Goal: Transaction & Acquisition: Subscribe to service/newsletter

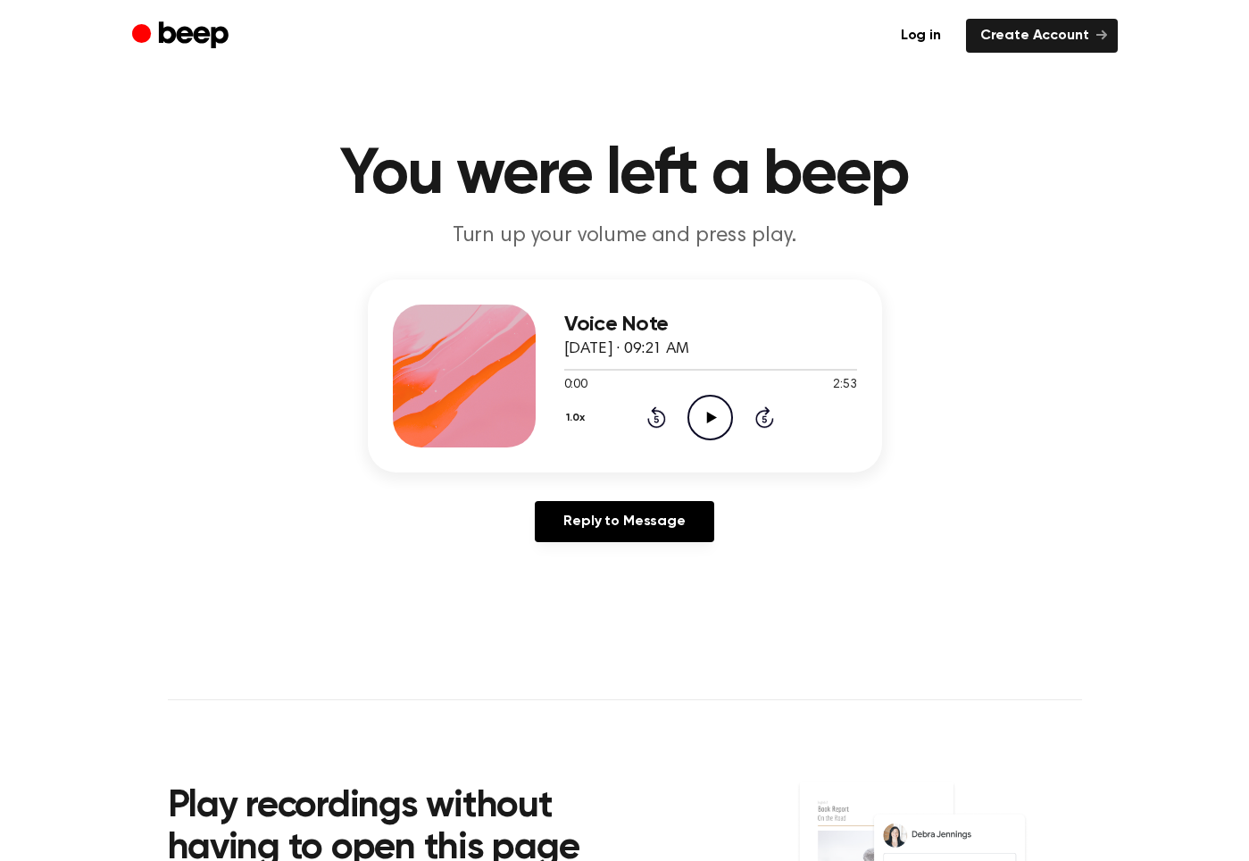
click at [703, 420] on icon "Play Audio" at bounding box center [711, 418] width 46 height 46
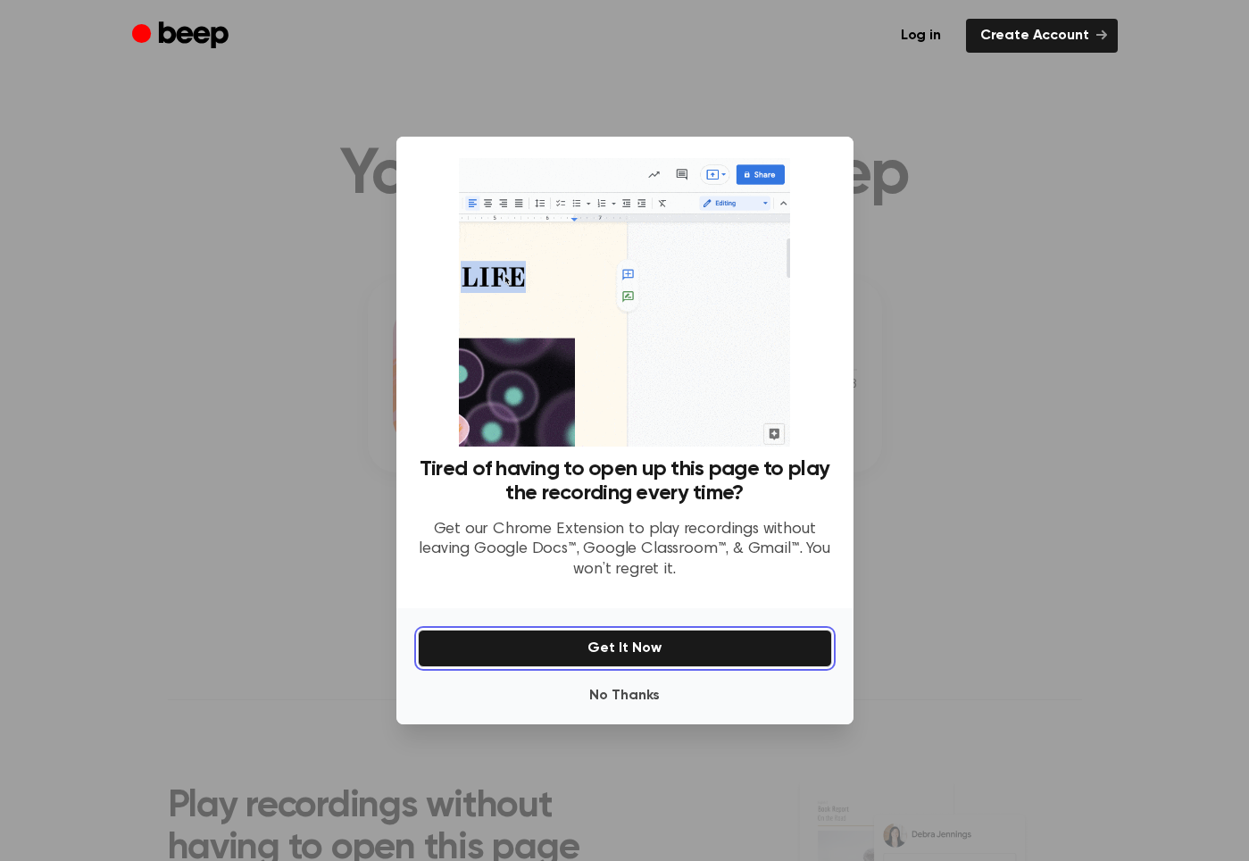
click at [605, 641] on button "Get It Now" at bounding box center [625, 649] width 414 height 38
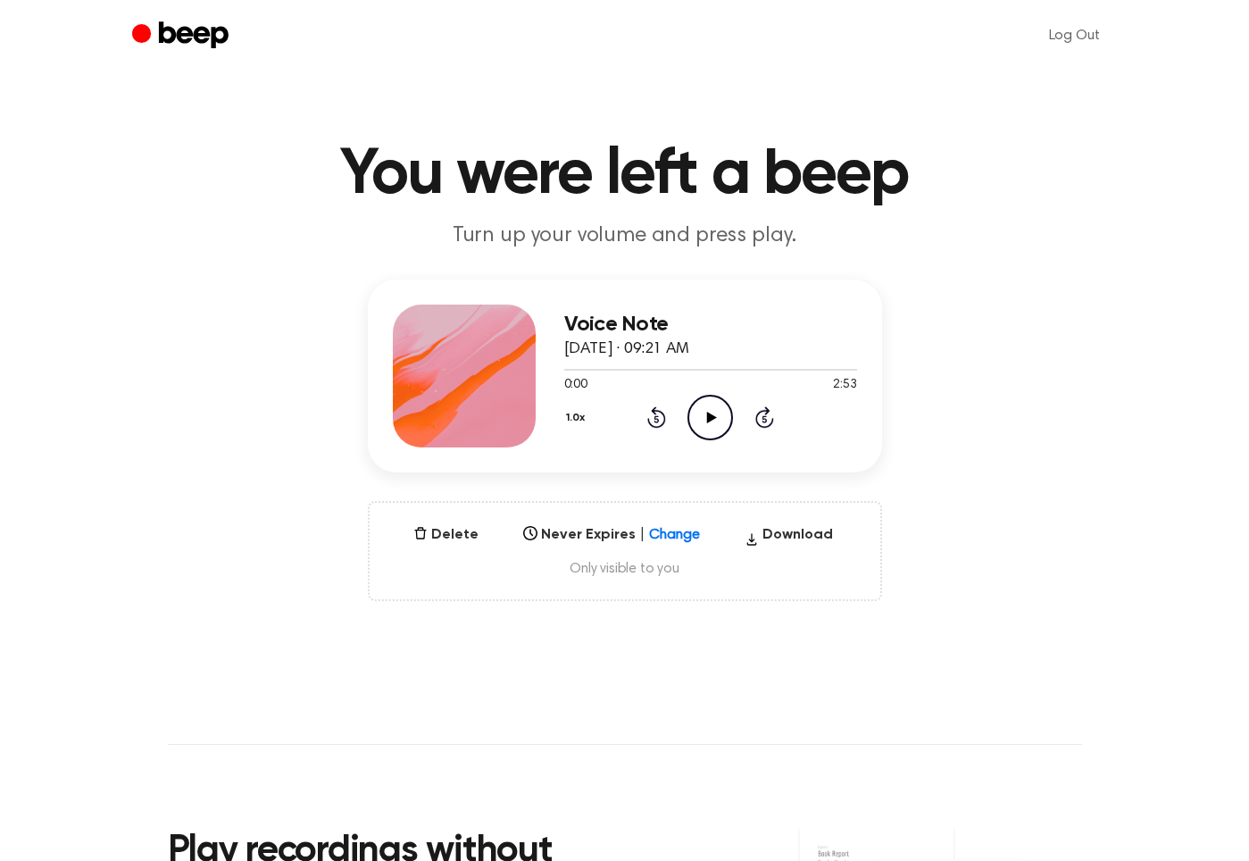
click at [712, 410] on icon "Play Audio" at bounding box center [711, 418] width 46 height 46
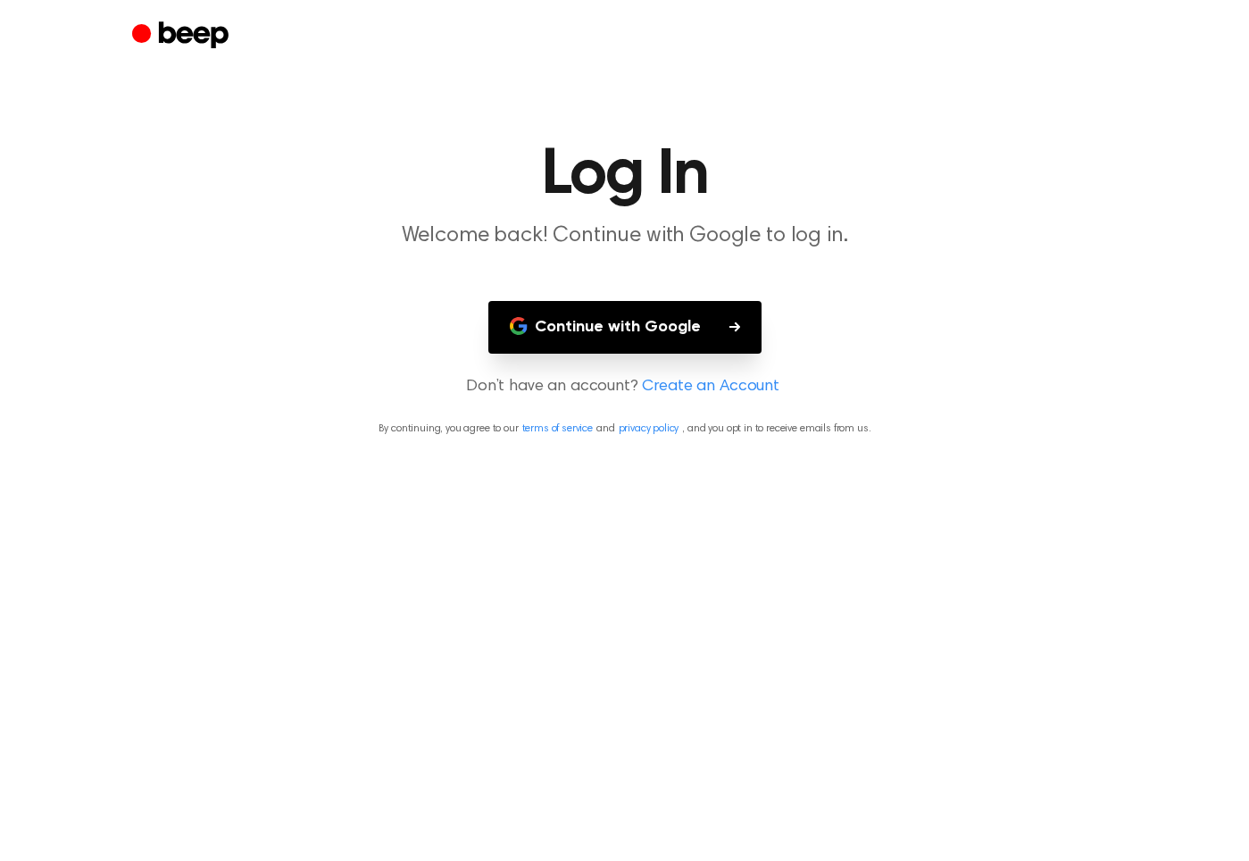
click at [575, 333] on button "Continue with Google" at bounding box center [624, 327] width 273 height 53
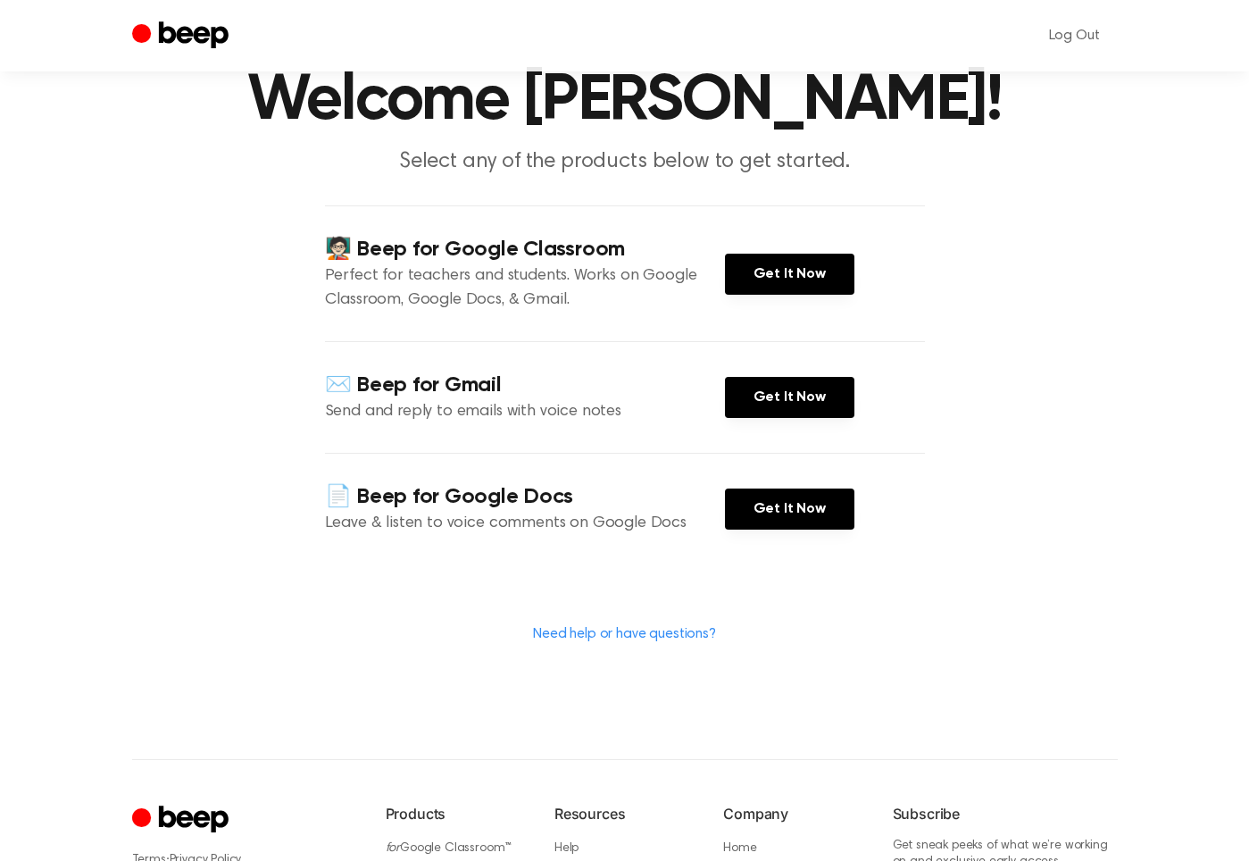
scroll to position [76, 0]
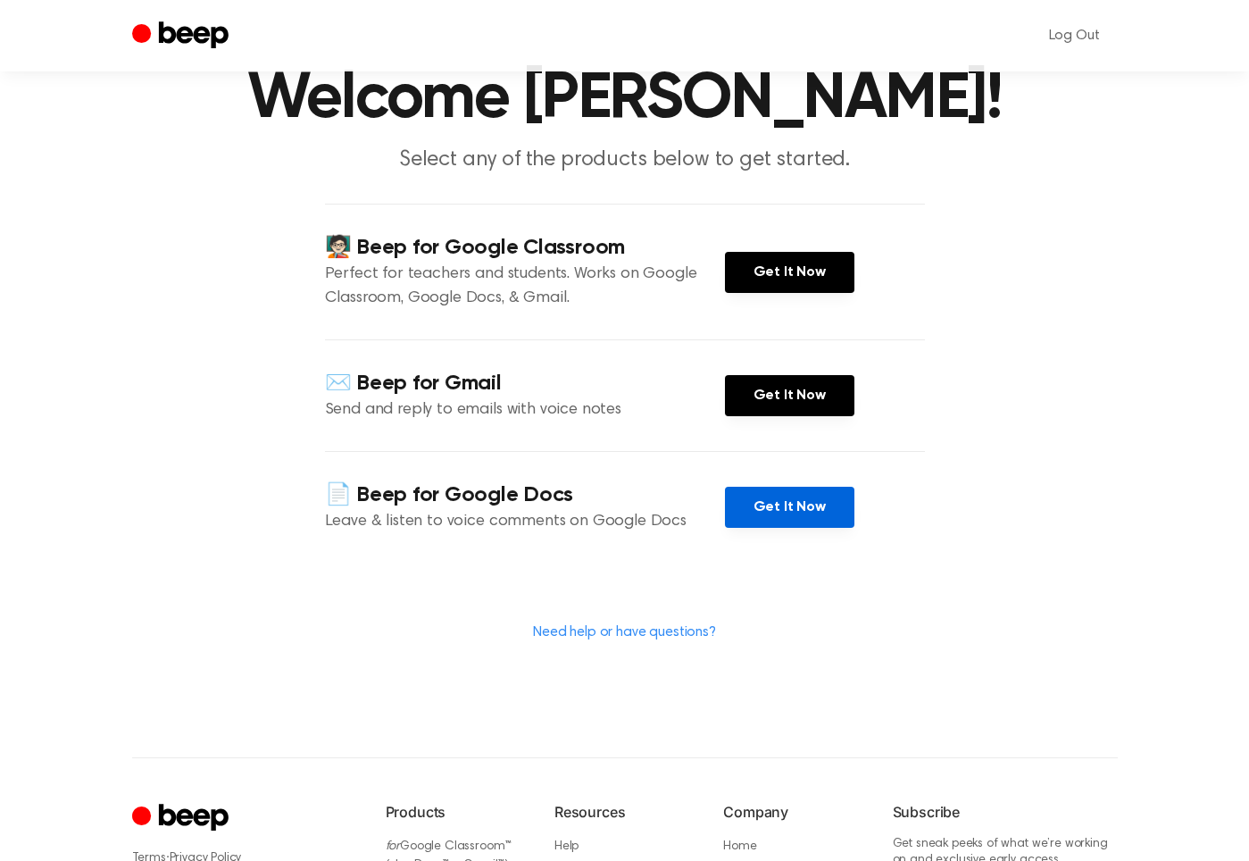
click at [780, 507] on link "Get It Now" at bounding box center [789, 507] width 129 height 41
